Goal: Information Seeking & Learning: Learn about a topic

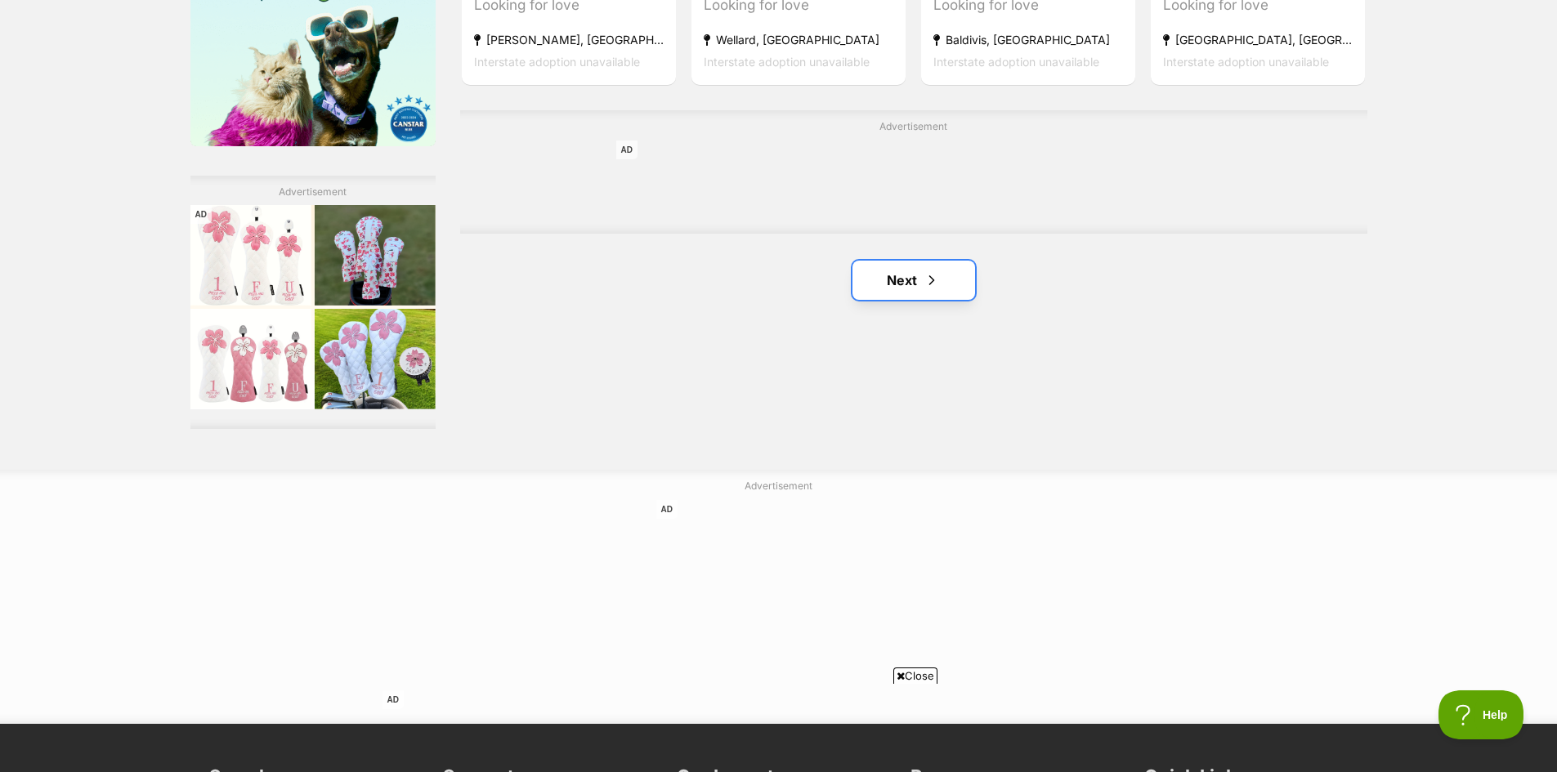
click at [915, 277] on link "Next" at bounding box center [913, 280] width 123 height 39
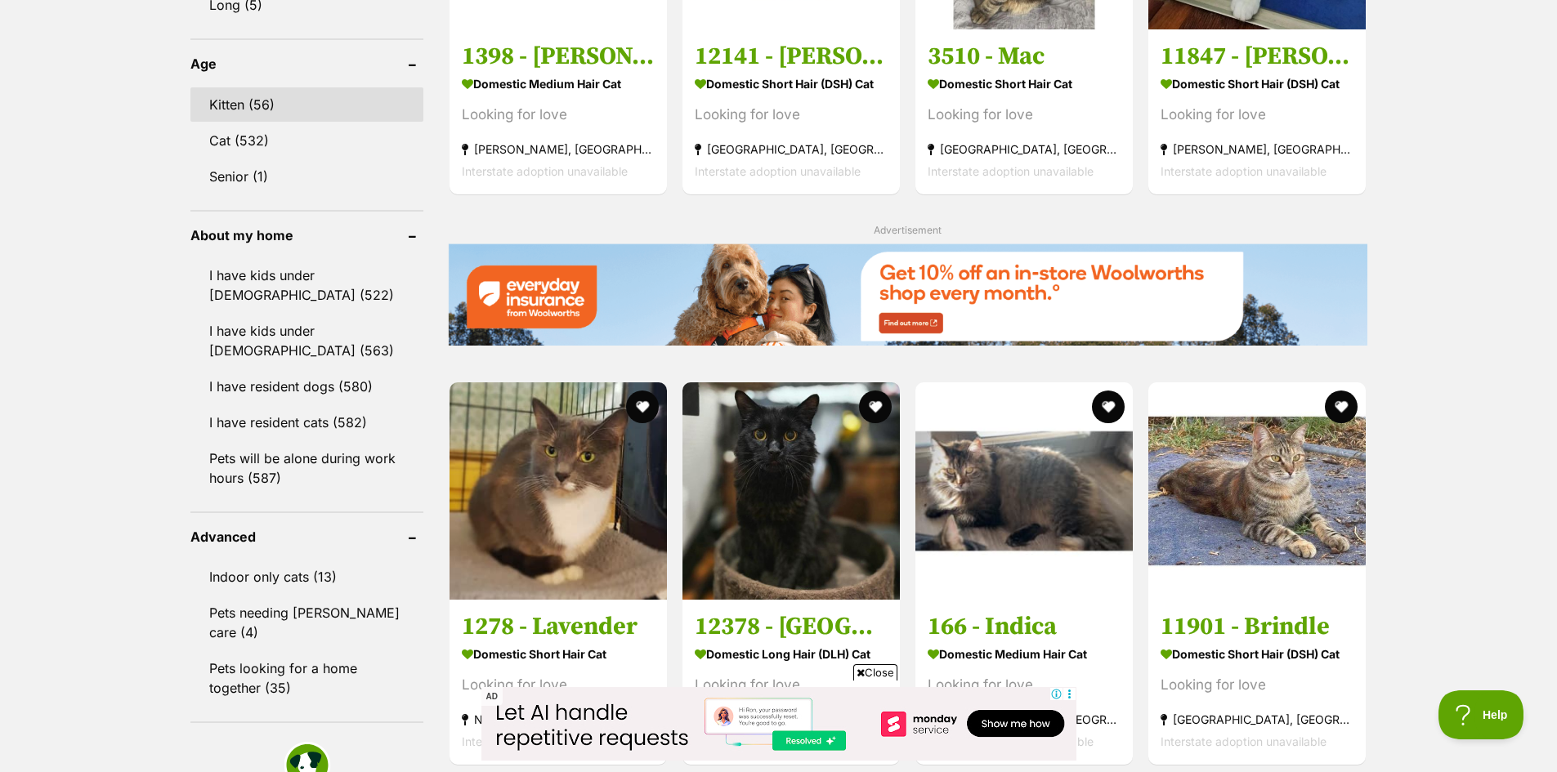
click at [313, 107] on link "Kitten (56)" at bounding box center [306, 104] width 233 height 34
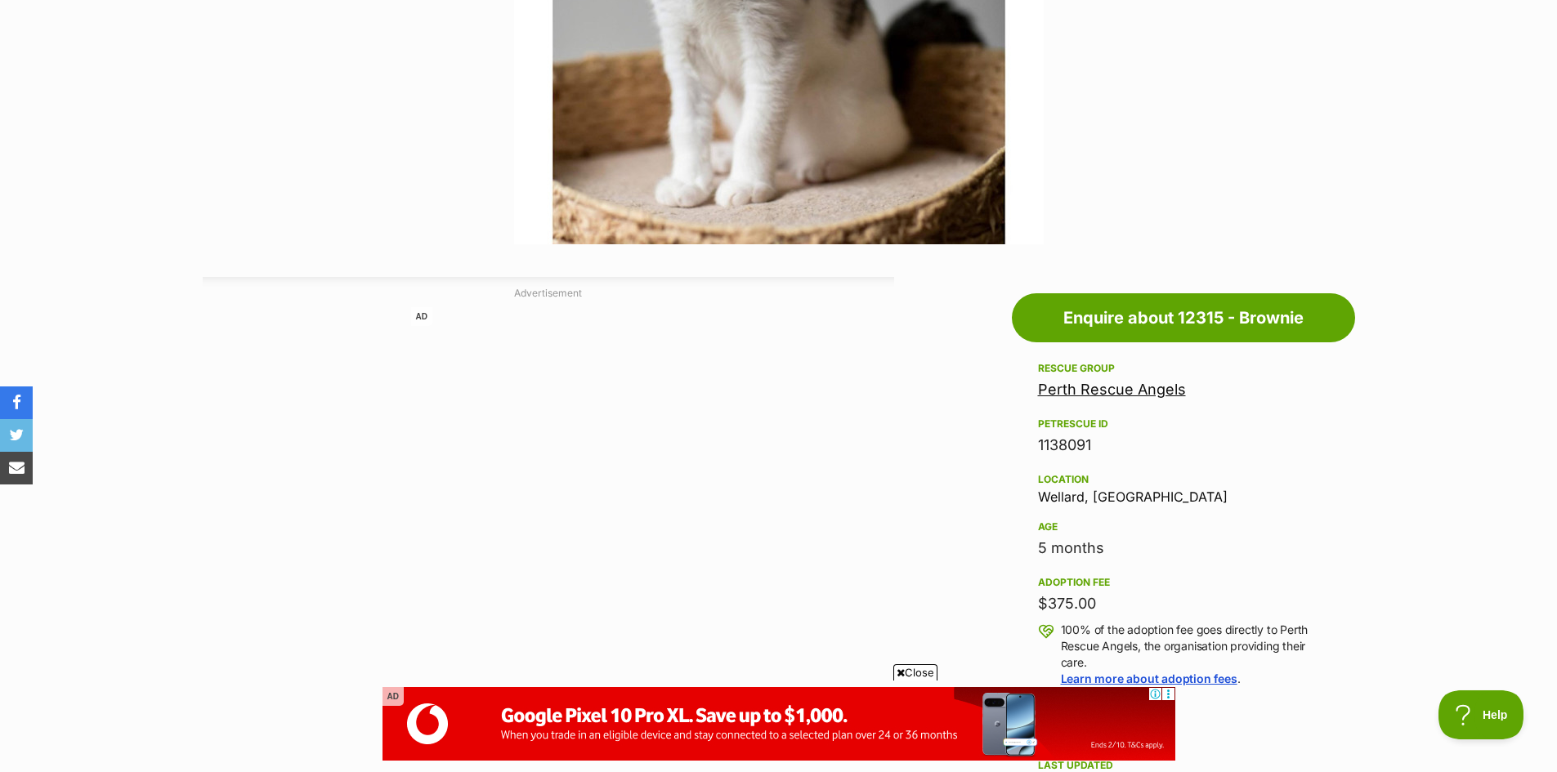
scroll to position [245, 0]
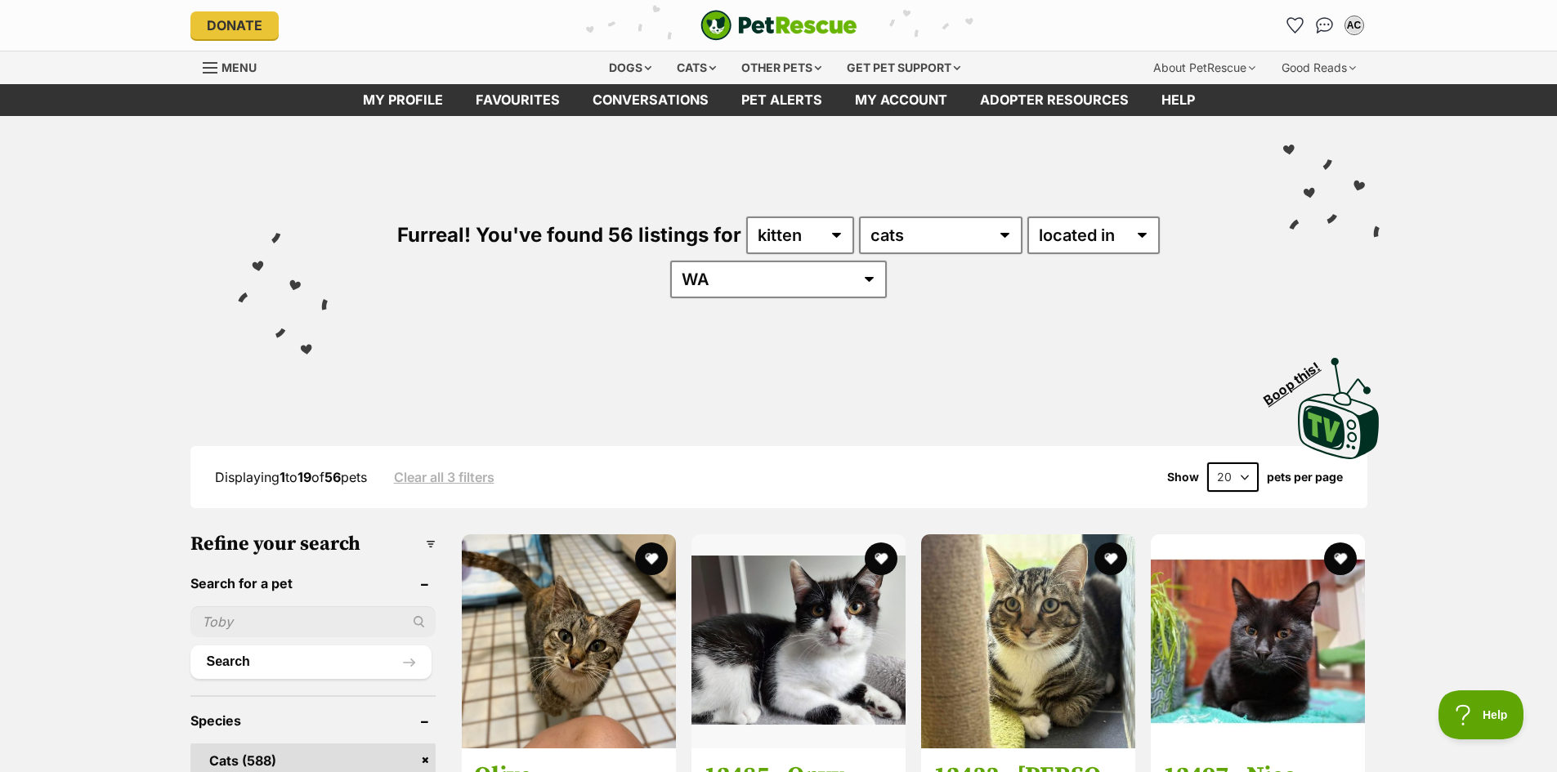
drag, startPoint x: 1291, startPoint y: 503, endPoint x: 1270, endPoint y: 237, distance: 267.3
click at [670, 110] on link "Conversations" at bounding box center [650, 100] width 149 height 32
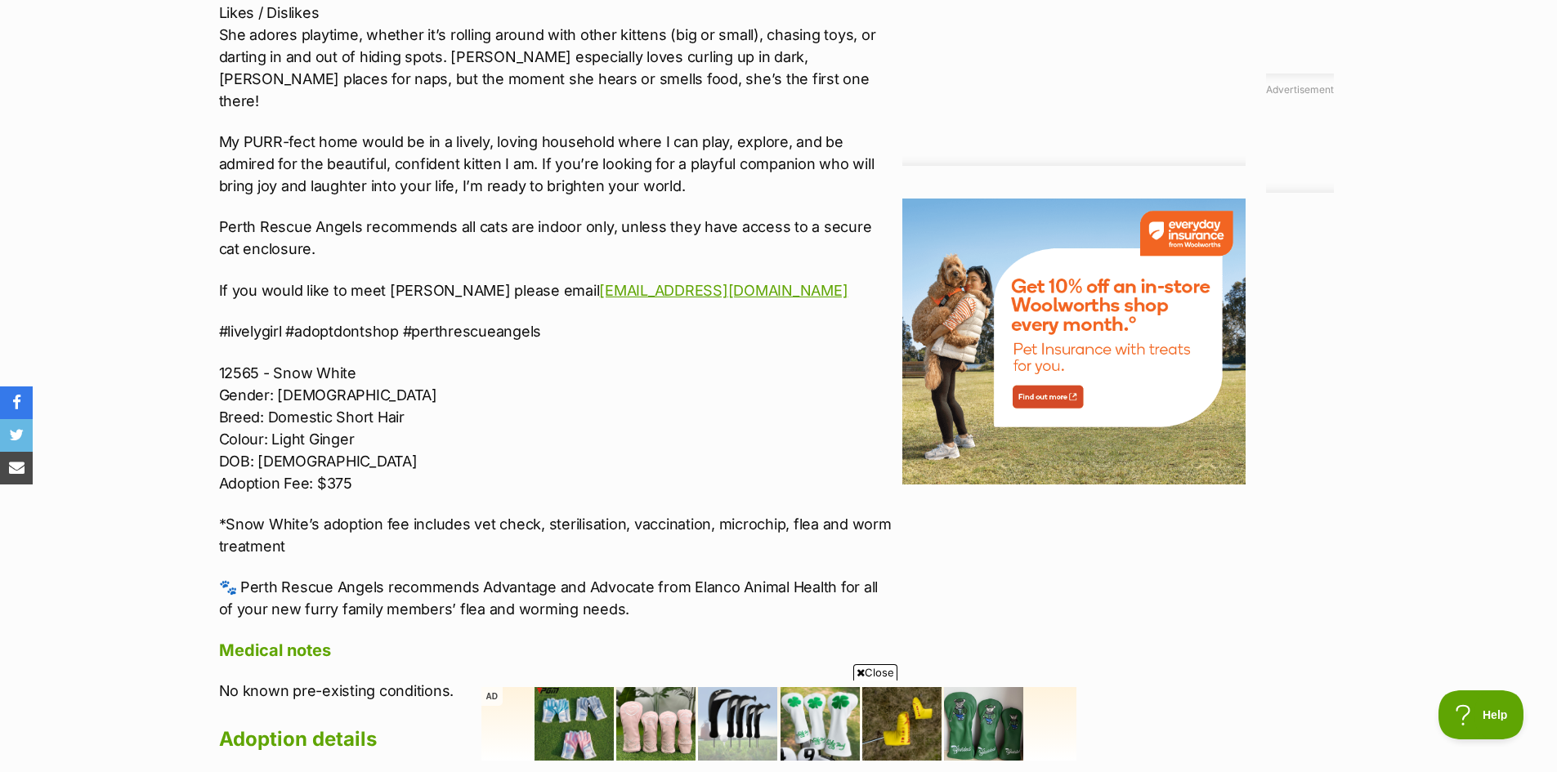
scroll to position [1798, 0]
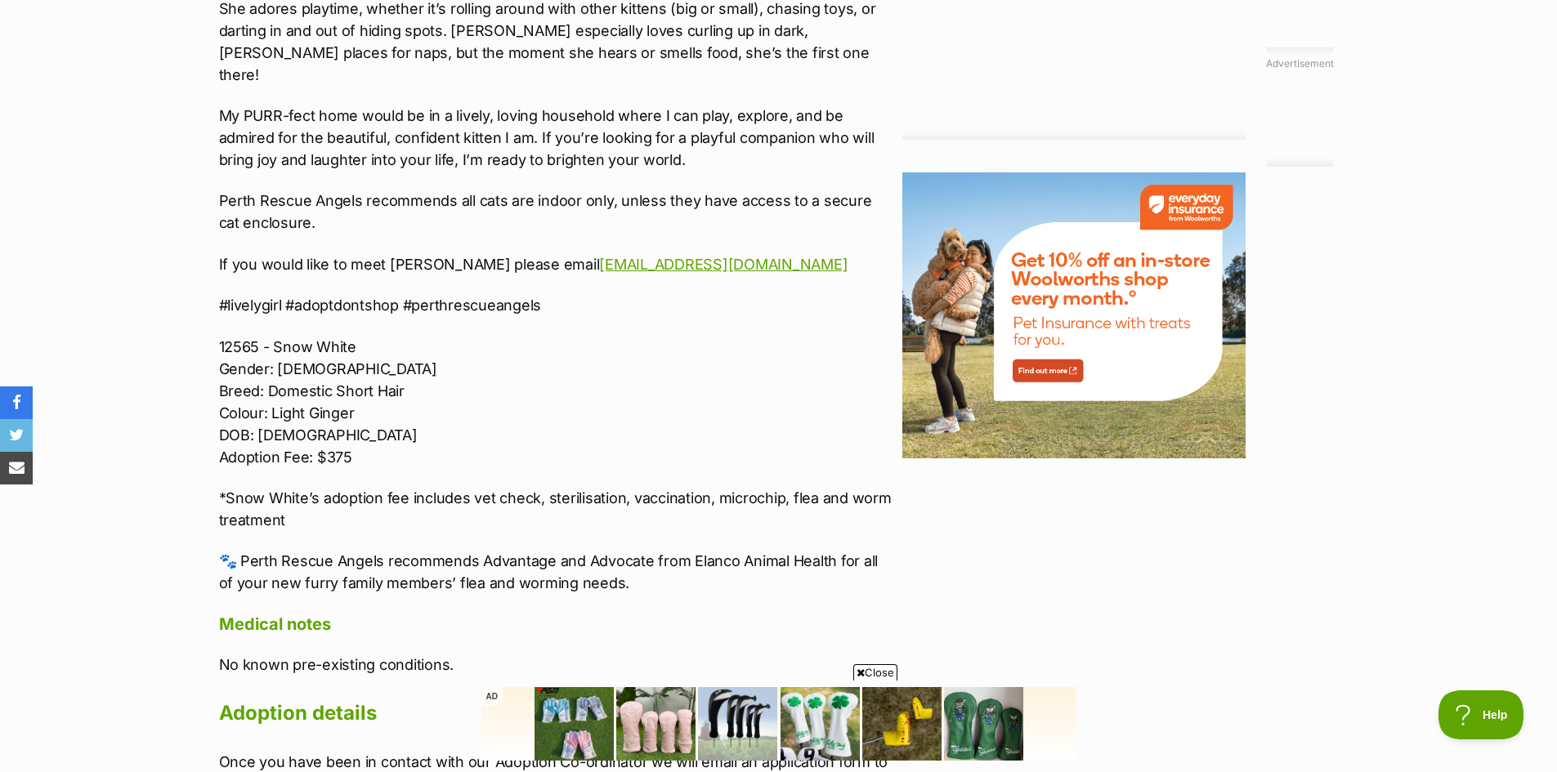
click at [621, 563] on p "🐾 Perth Rescue Angels recommends Advantage and Advocate from Elanco Animal Heal…" at bounding box center [556, 572] width 675 height 44
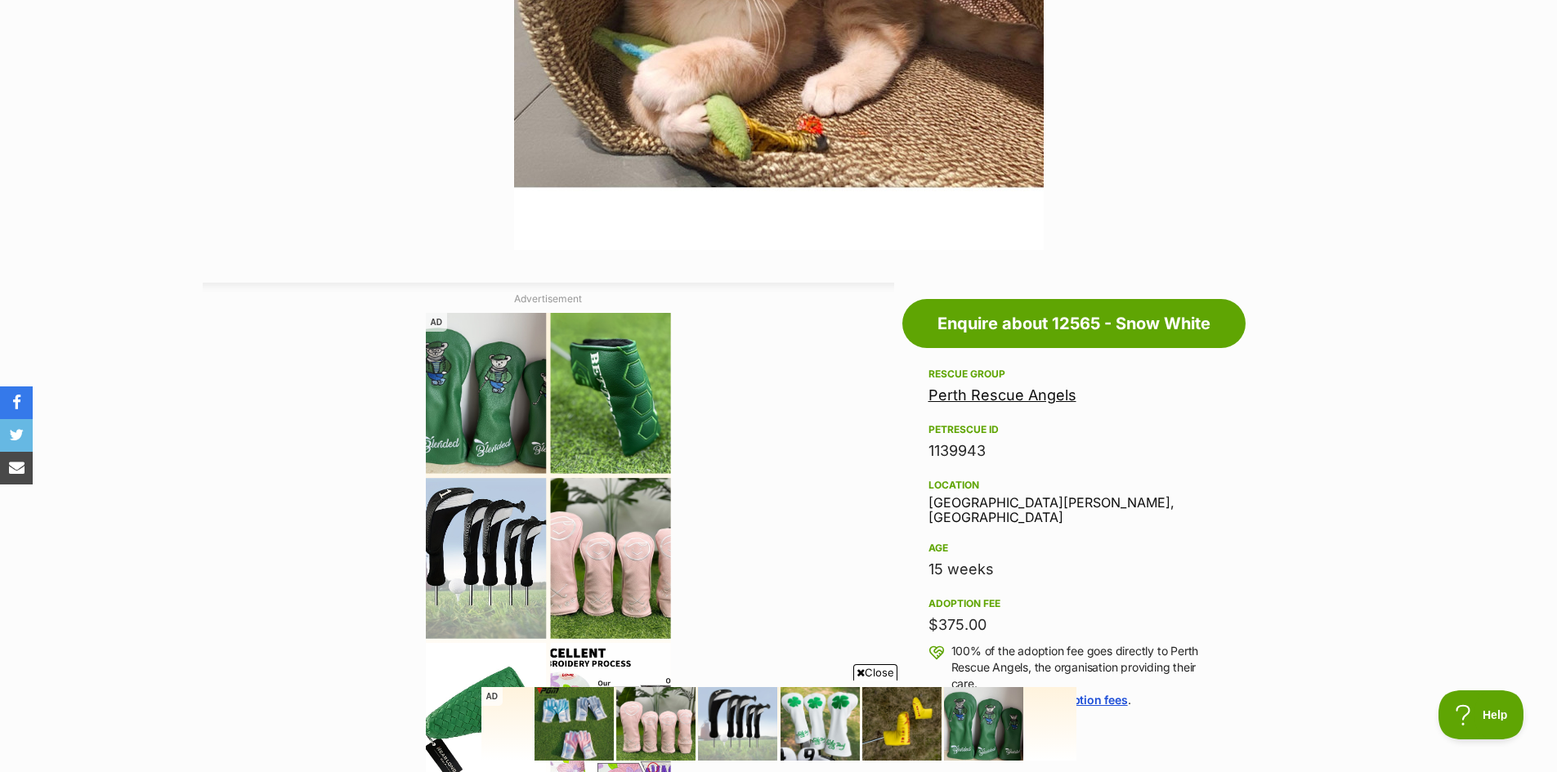
drag, startPoint x: 607, startPoint y: 460, endPoint x: 637, endPoint y: 255, distance: 207.2
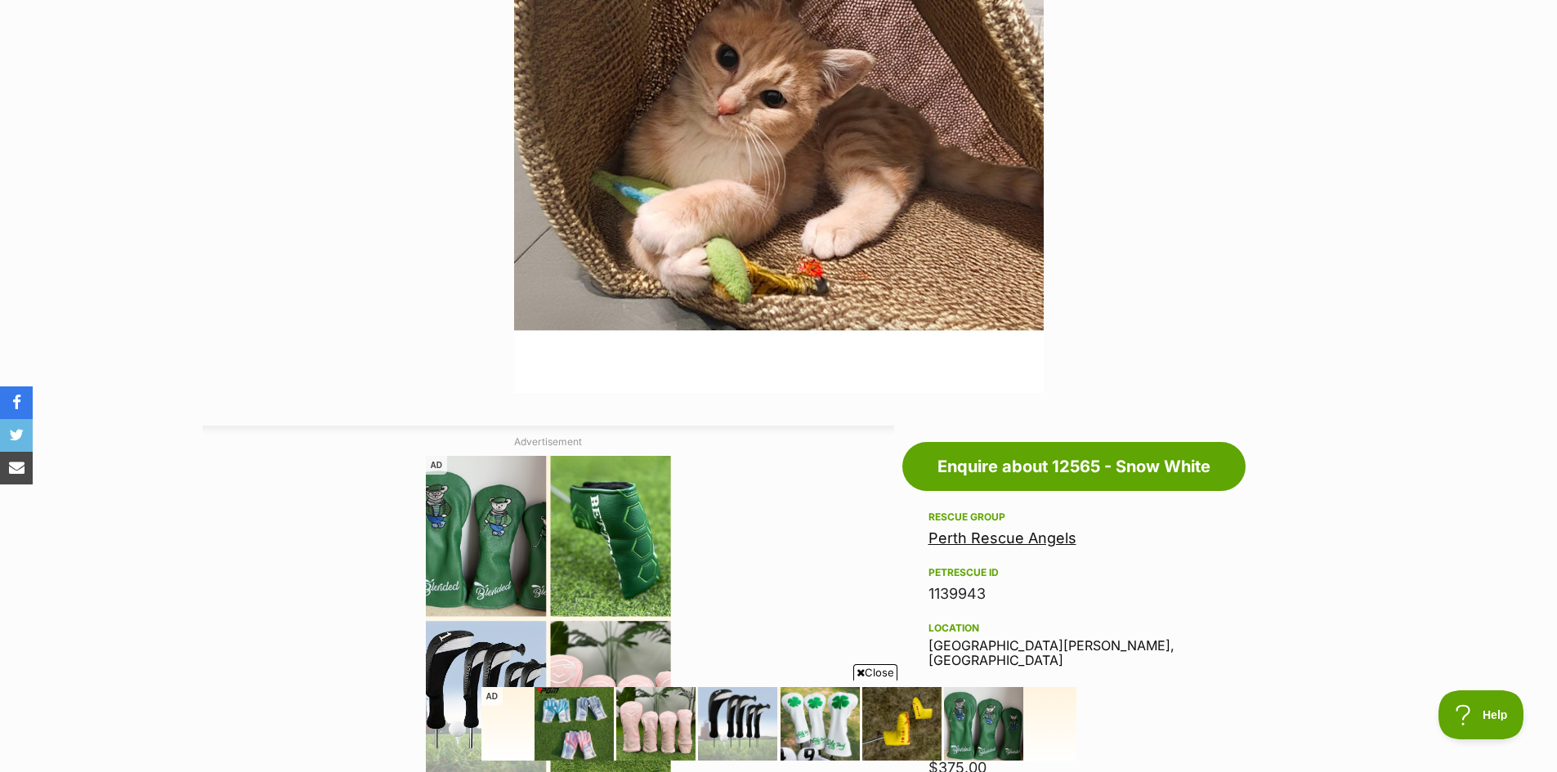
scroll to position [967, 0]
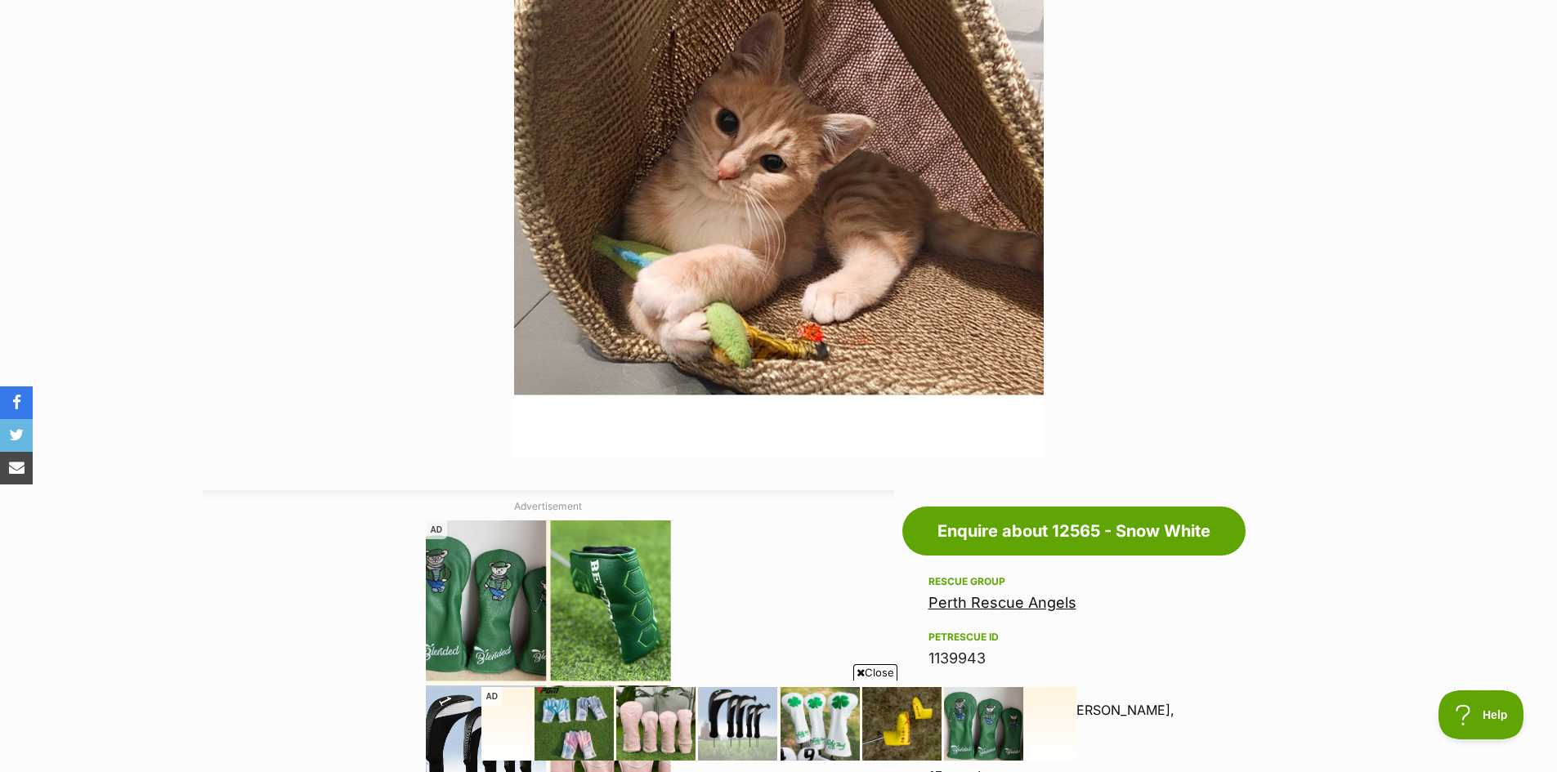
drag, startPoint x: 833, startPoint y: 599, endPoint x: 829, endPoint y: 402, distance: 197.0
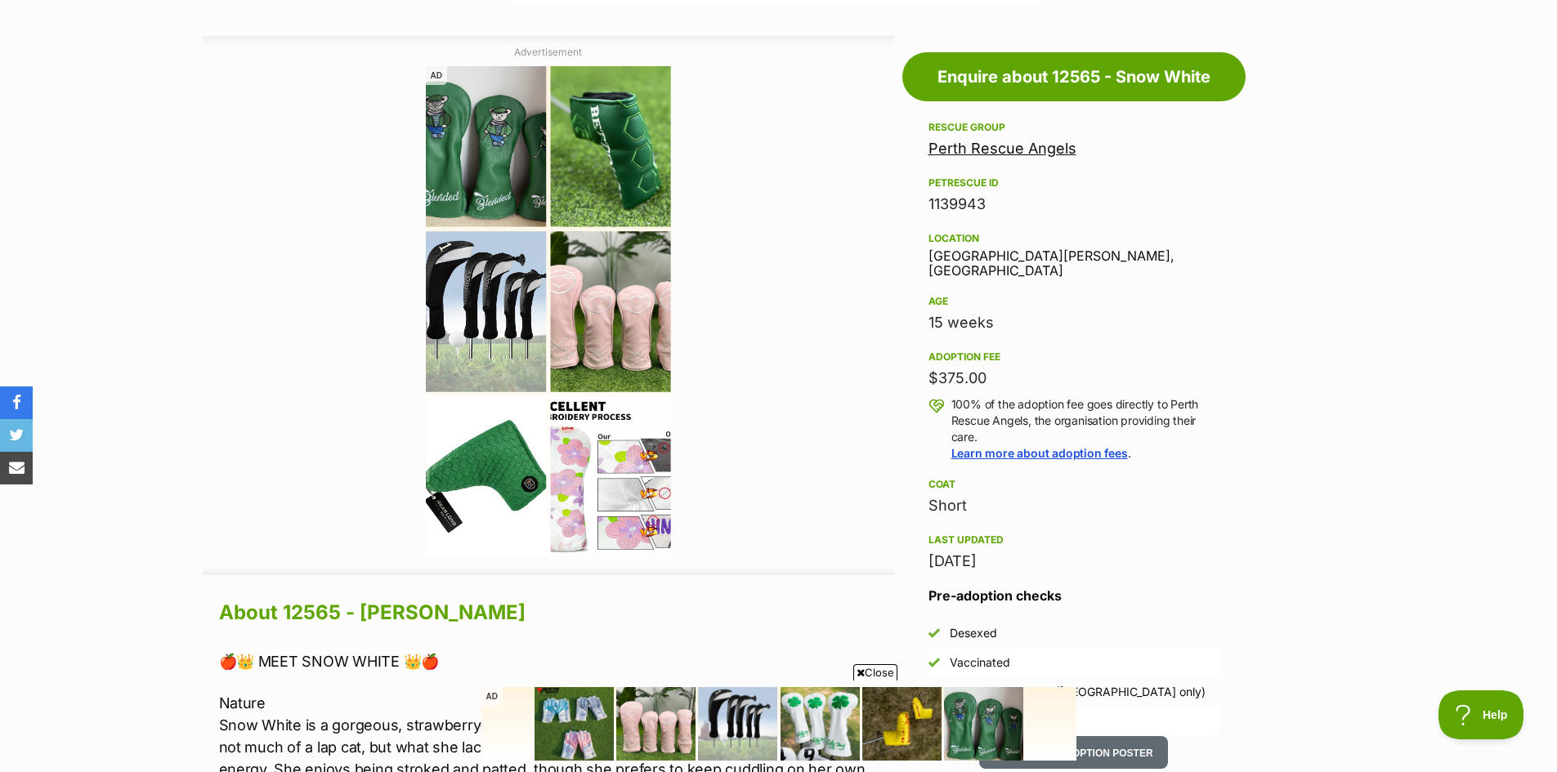
scroll to position [893, 0]
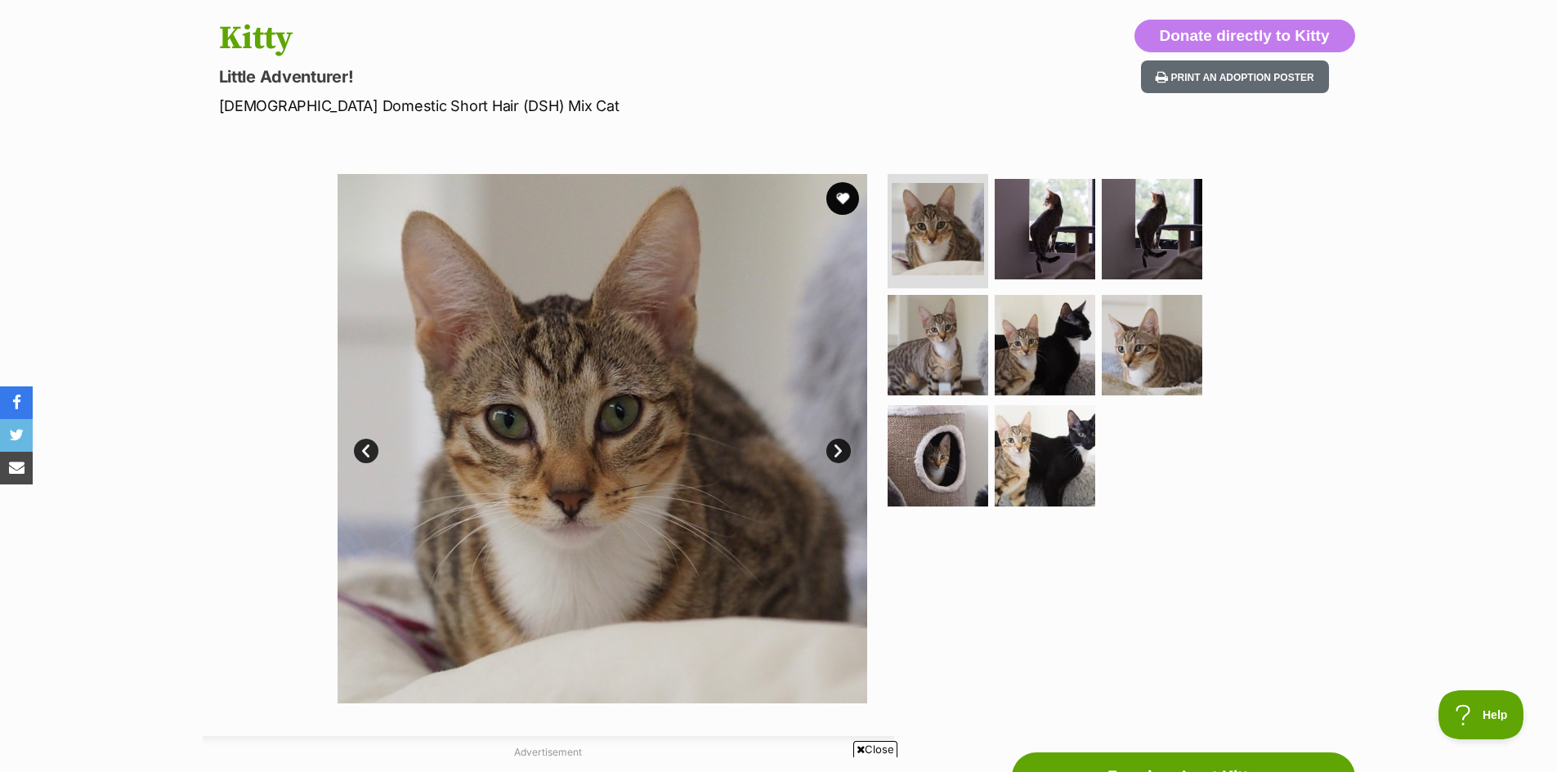
scroll to position [163, 0]
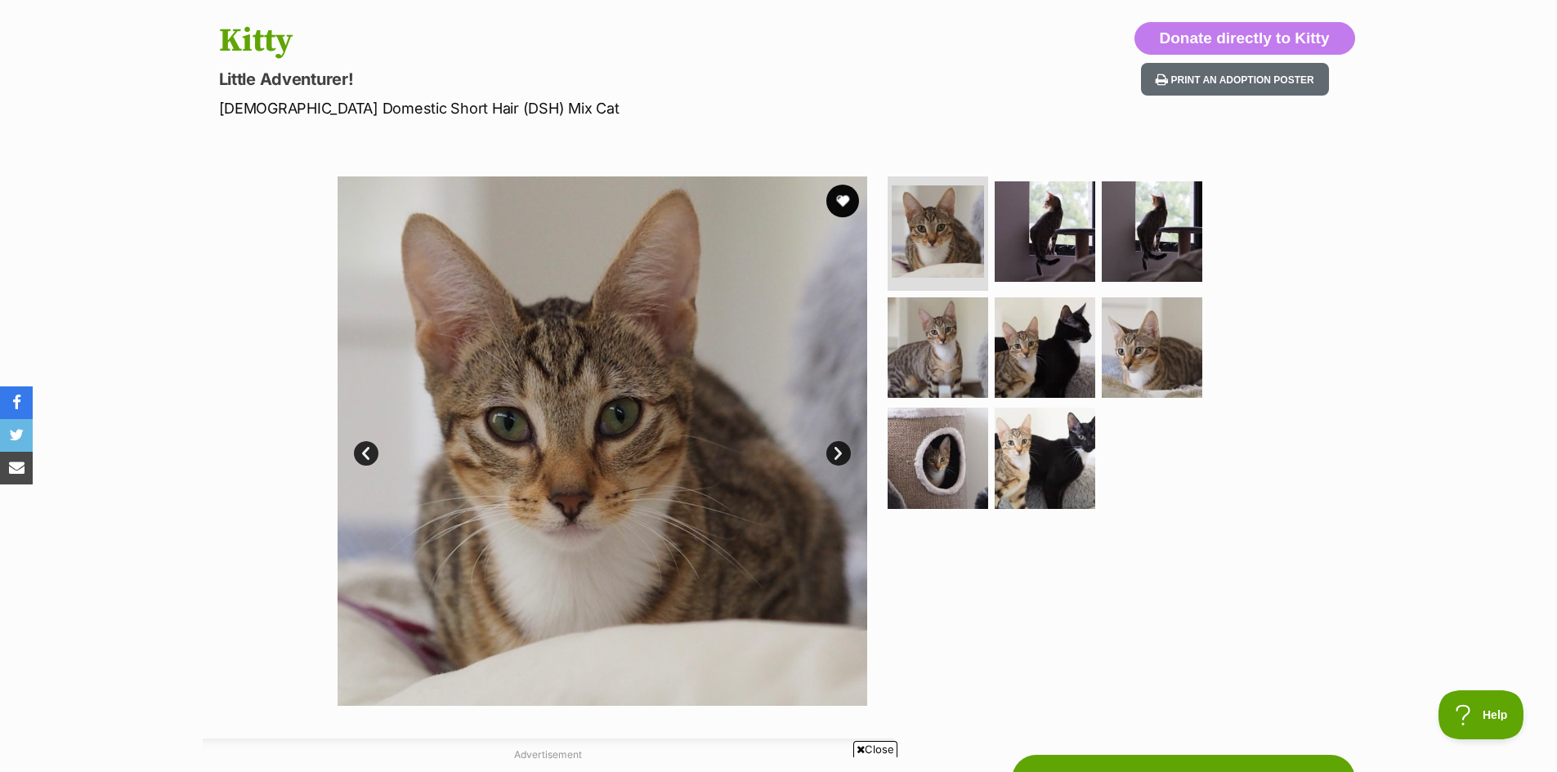
click at [843, 446] on link "Next" at bounding box center [838, 453] width 25 height 25
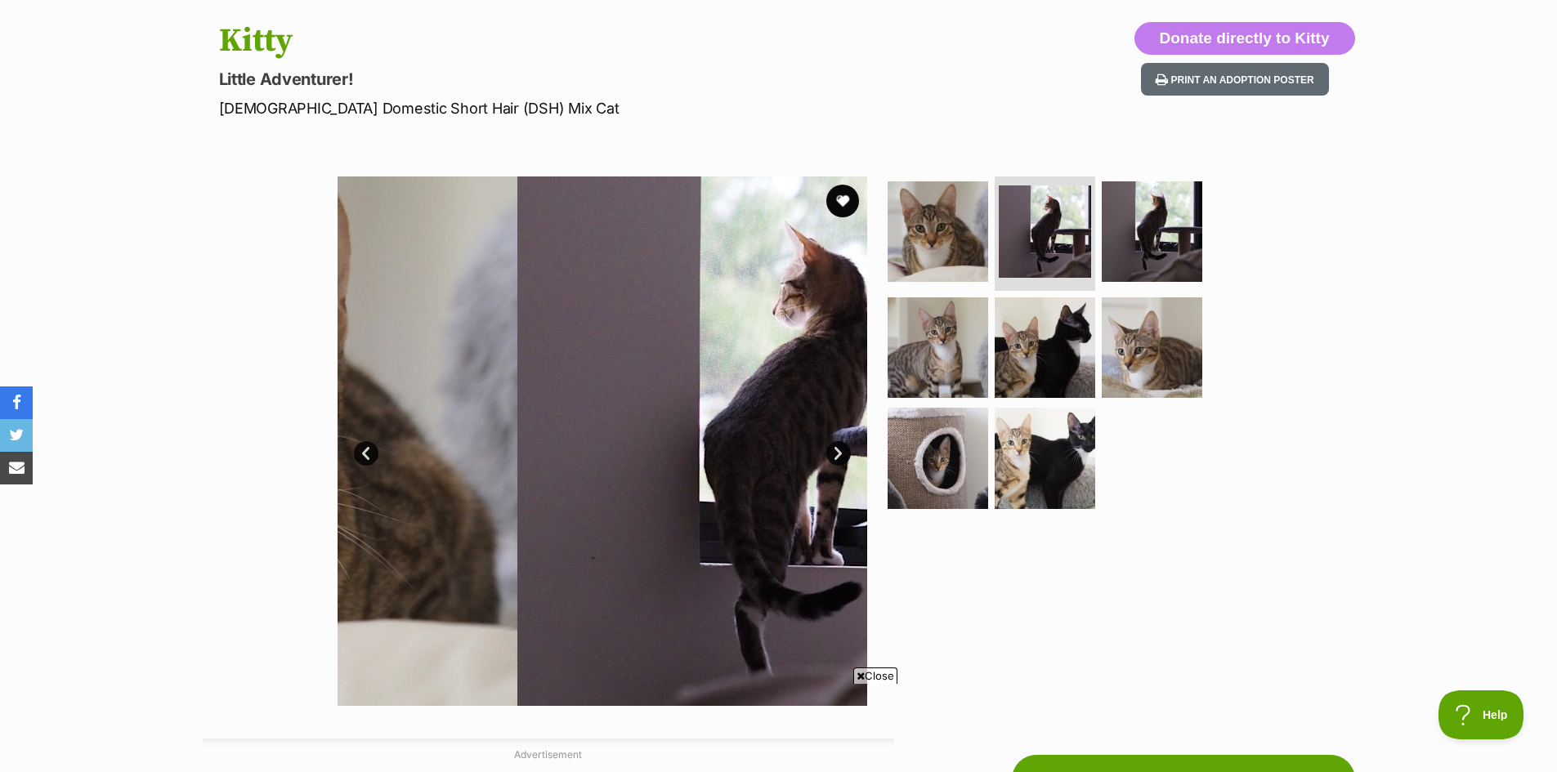
scroll to position [0, 0]
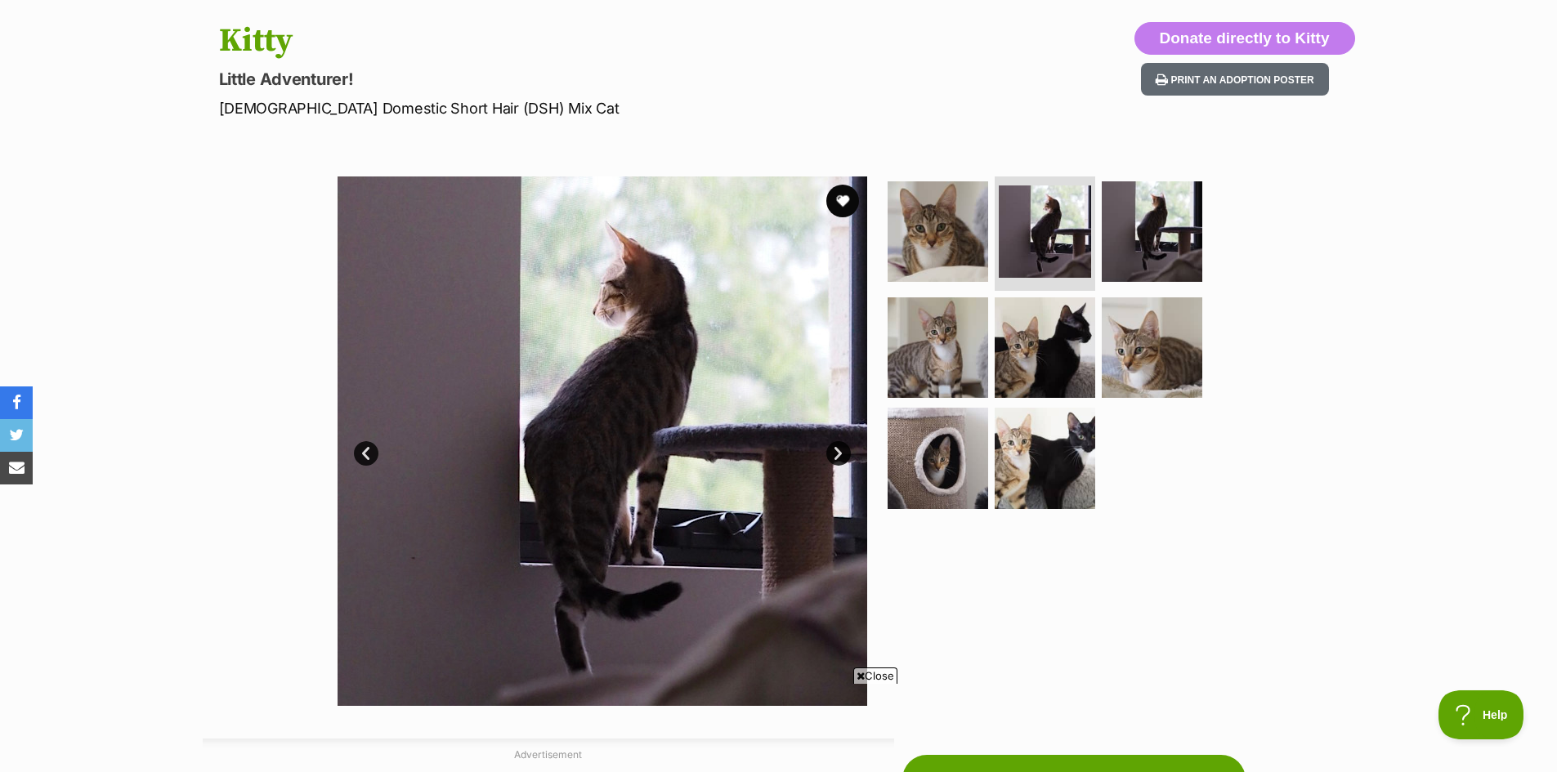
click at [842, 452] on link "Next" at bounding box center [838, 453] width 25 height 25
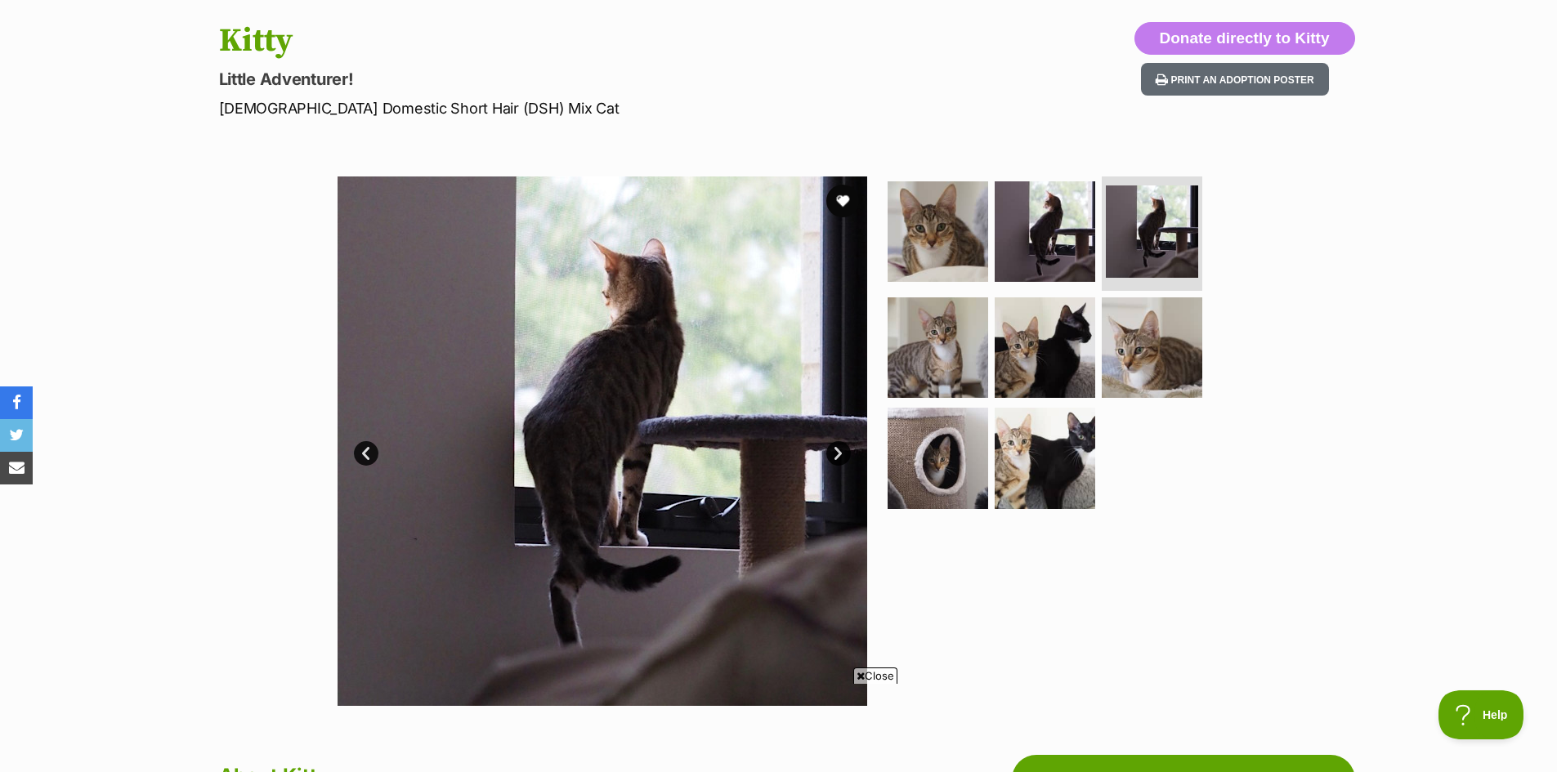
click at [842, 452] on link "Next" at bounding box center [838, 453] width 25 height 25
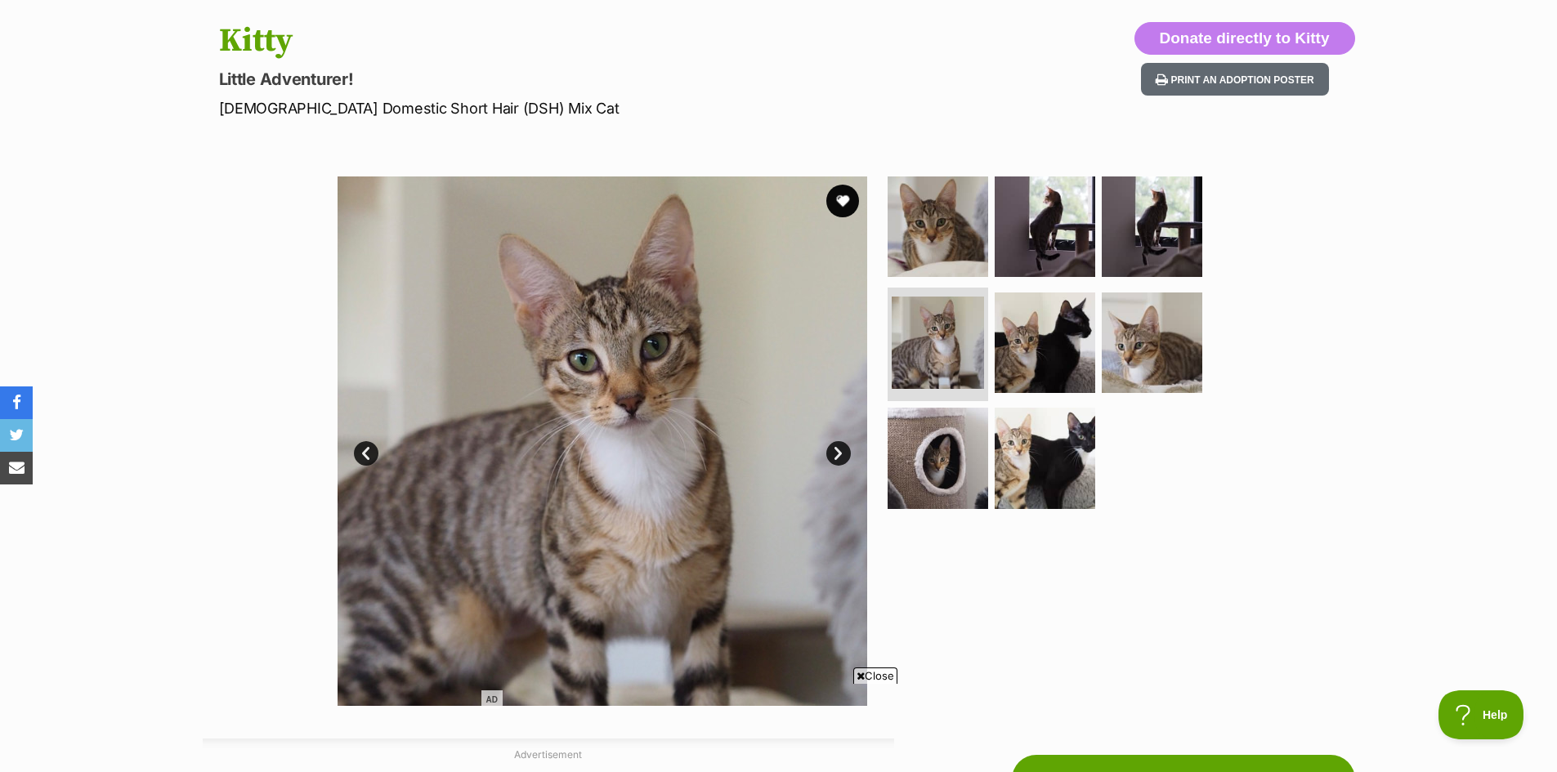
click at [842, 452] on link "Next" at bounding box center [838, 453] width 25 height 25
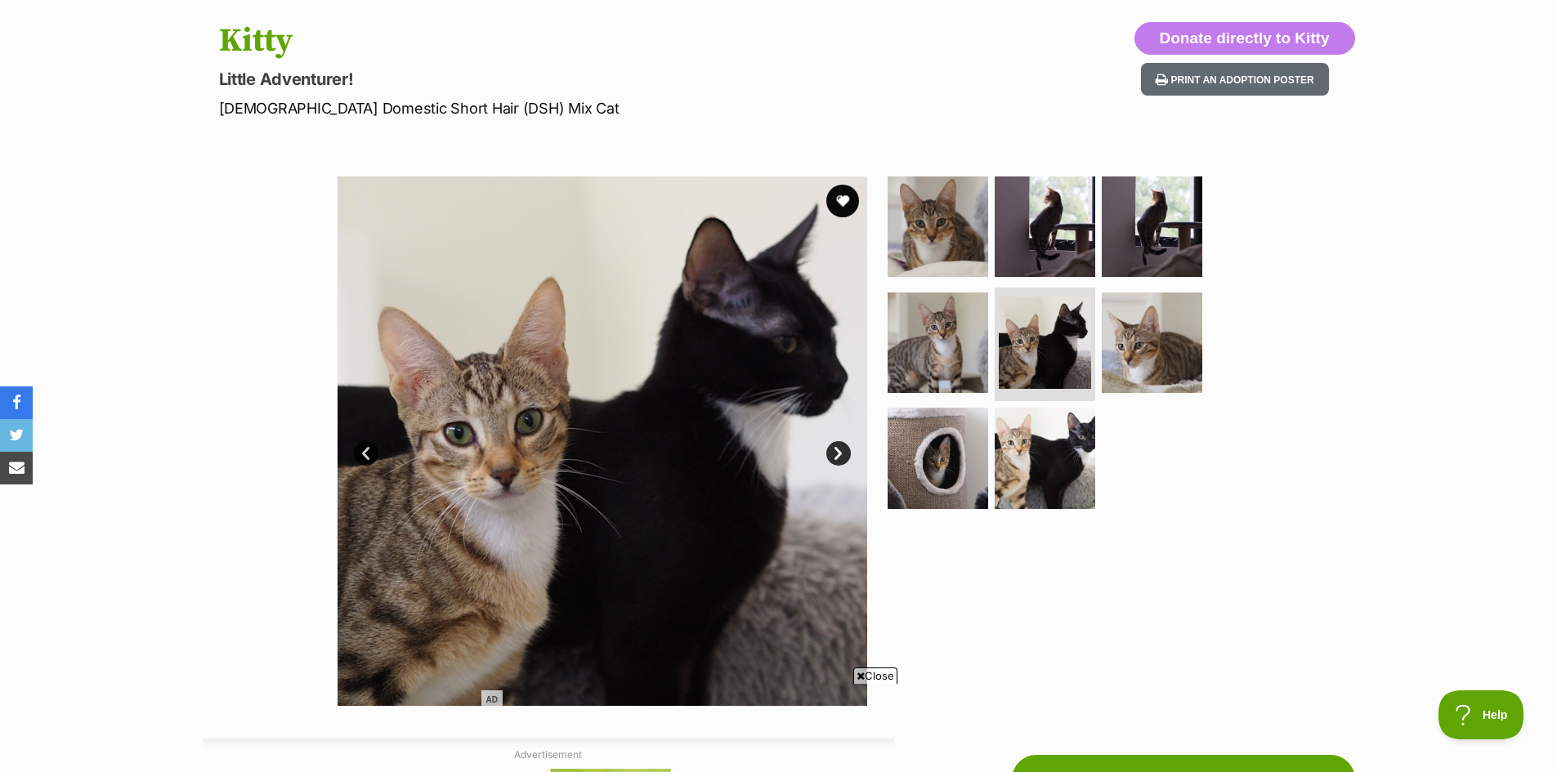
click at [841, 452] on link "Next" at bounding box center [838, 453] width 25 height 25
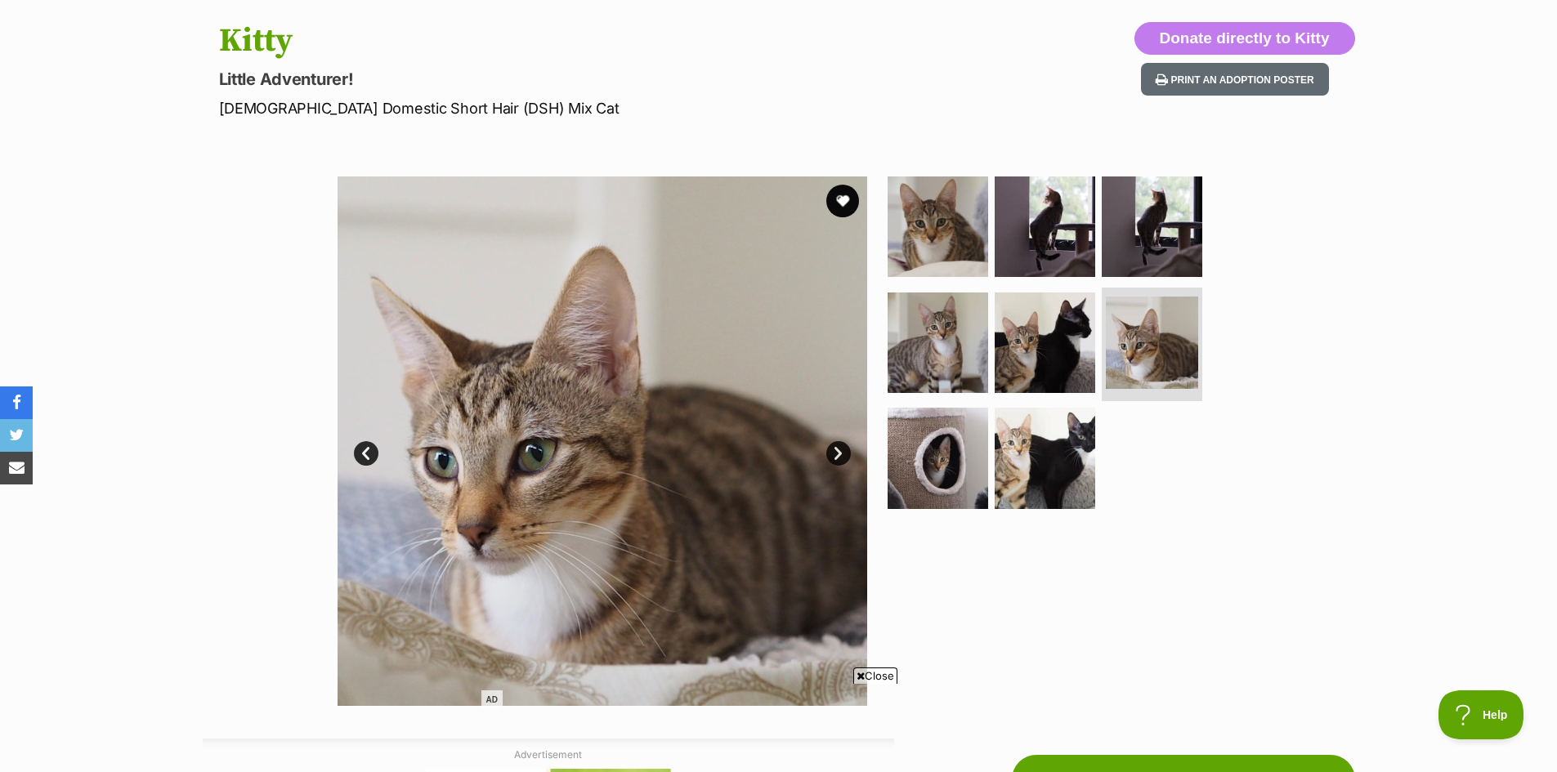
click at [841, 452] on link "Next" at bounding box center [838, 453] width 25 height 25
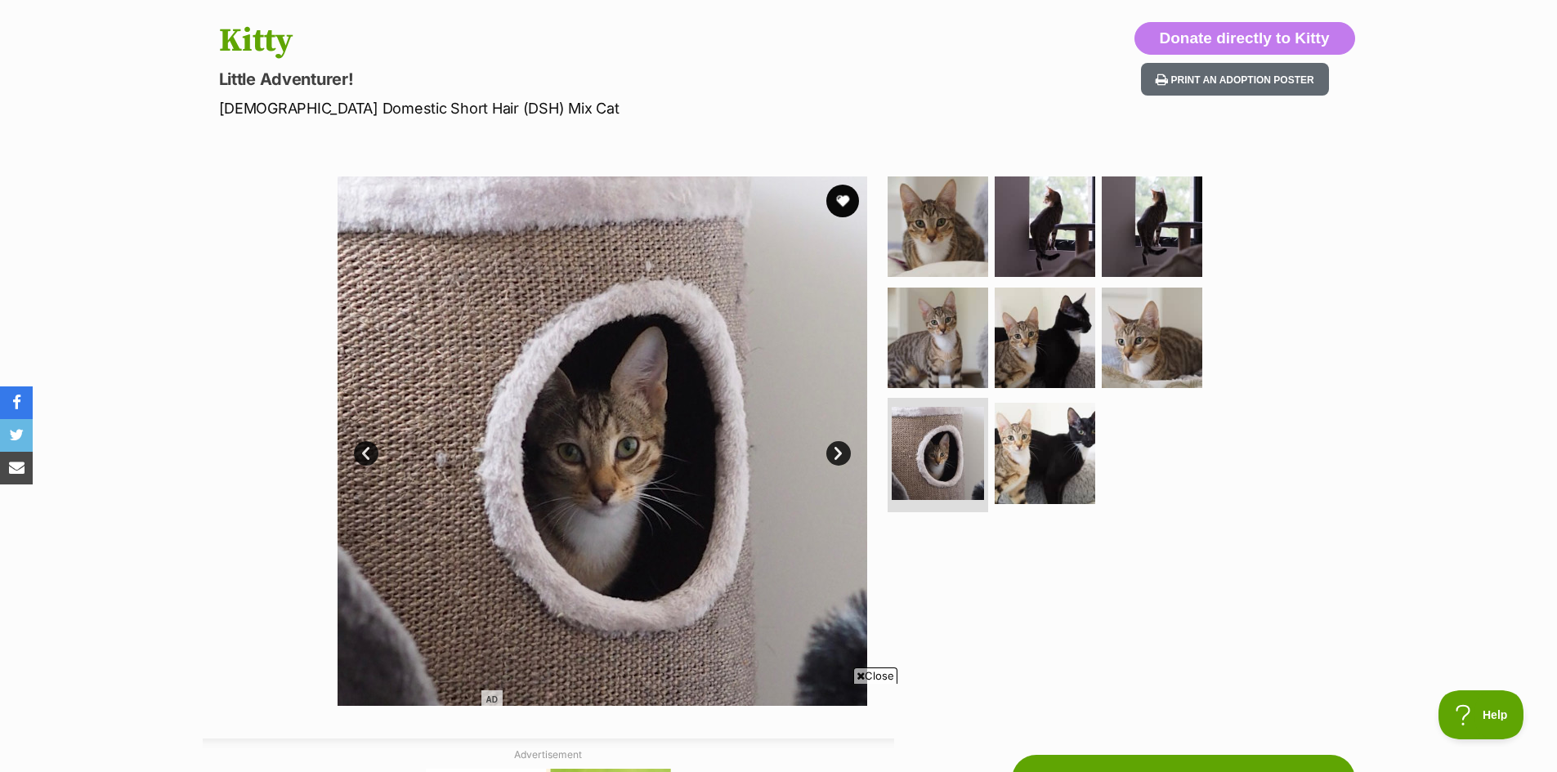
click at [841, 452] on link "Next" at bounding box center [838, 453] width 25 height 25
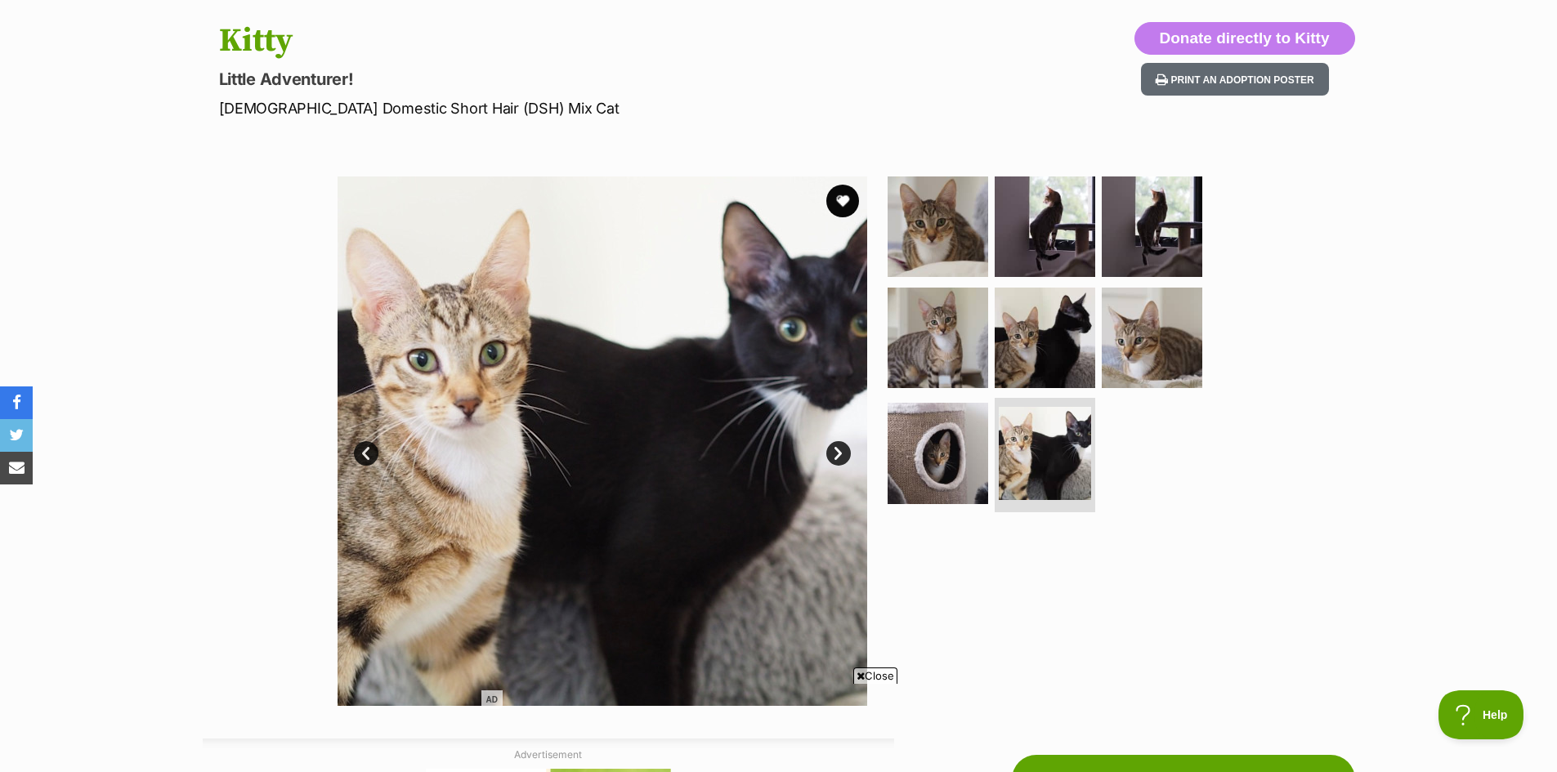
click at [841, 452] on link "Next" at bounding box center [838, 453] width 25 height 25
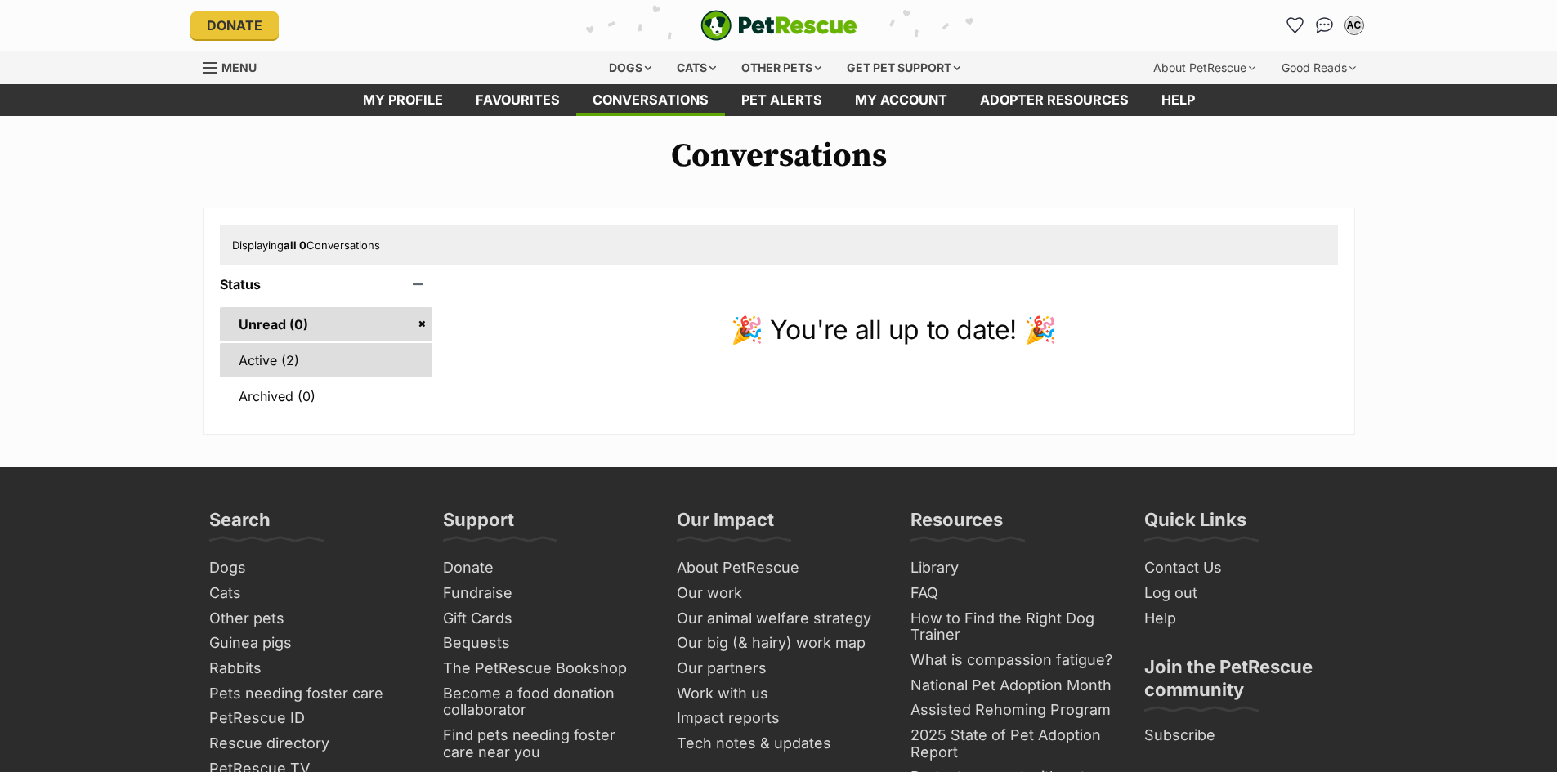
click at [312, 351] on link "Active (2)" at bounding box center [326, 360] width 213 height 34
